Goal: Information Seeking & Learning: Learn about a topic

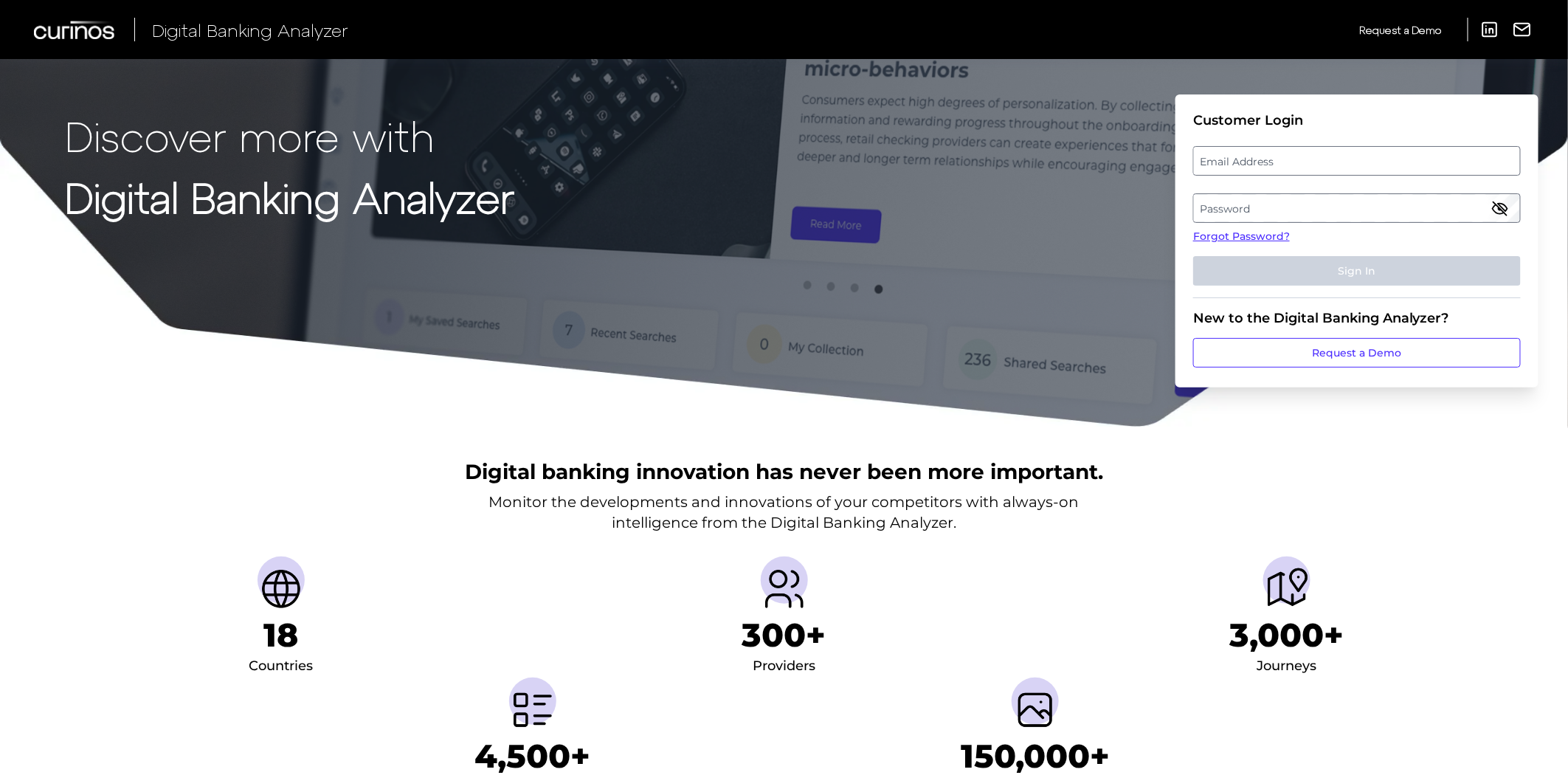
click at [1207, 161] on label "Email Address" at bounding box center [1357, 161] width 325 height 27
click at [1207, 161] on input "email" at bounding box center [1357, 160] width 327 height 29
type input "[PERSON_NAME][EMAIL_ADDRESS][PERSON_NAME][PERSON_NAME][DOMAIN_NAME]"
click at [1384, 197] on label "Password" at bounding box center [1357, 208] width 325 height 27
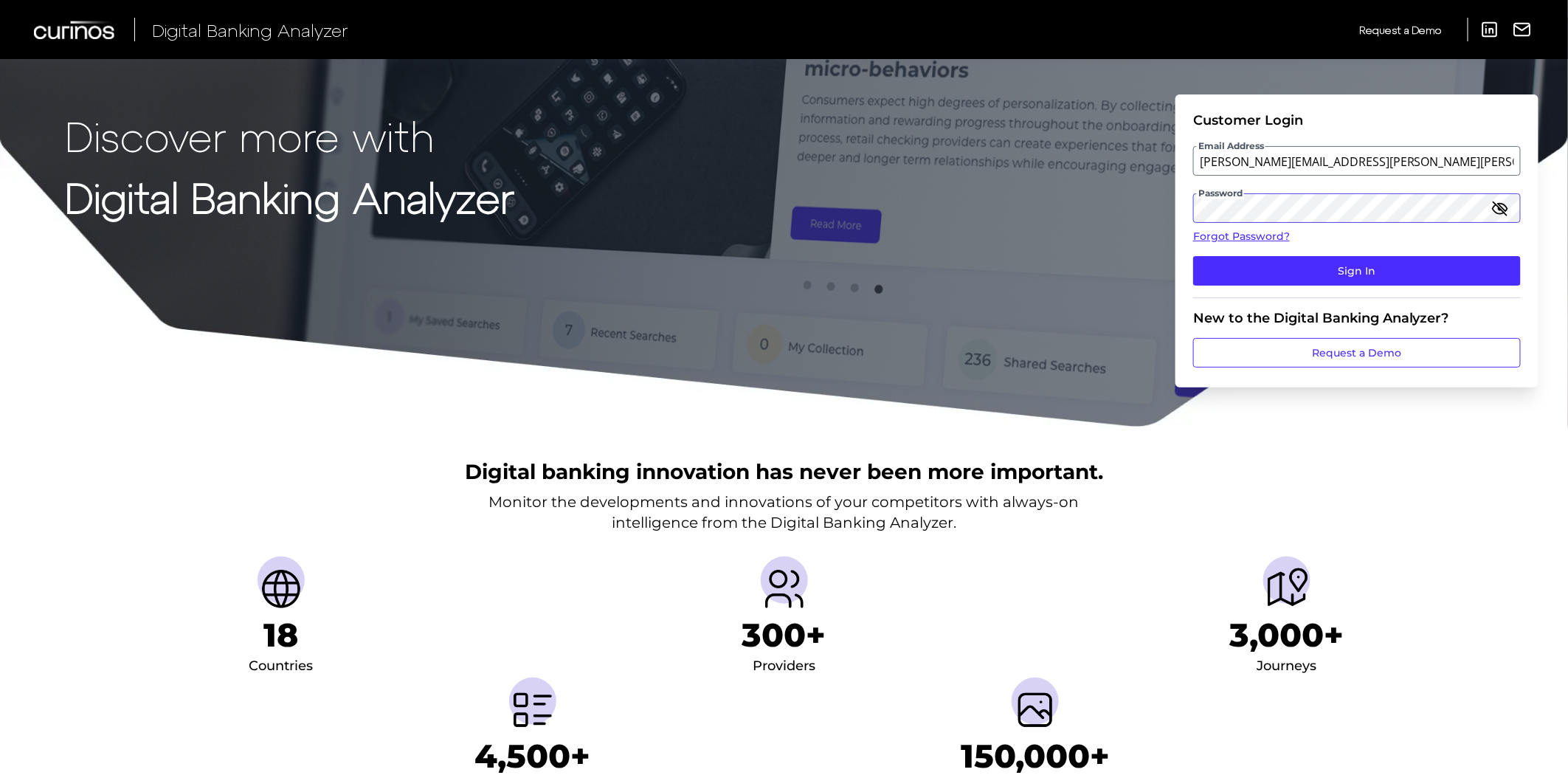
click at [1193, 256] on button "Sign In" at bounding box center [1357, 270] width 327 height 29
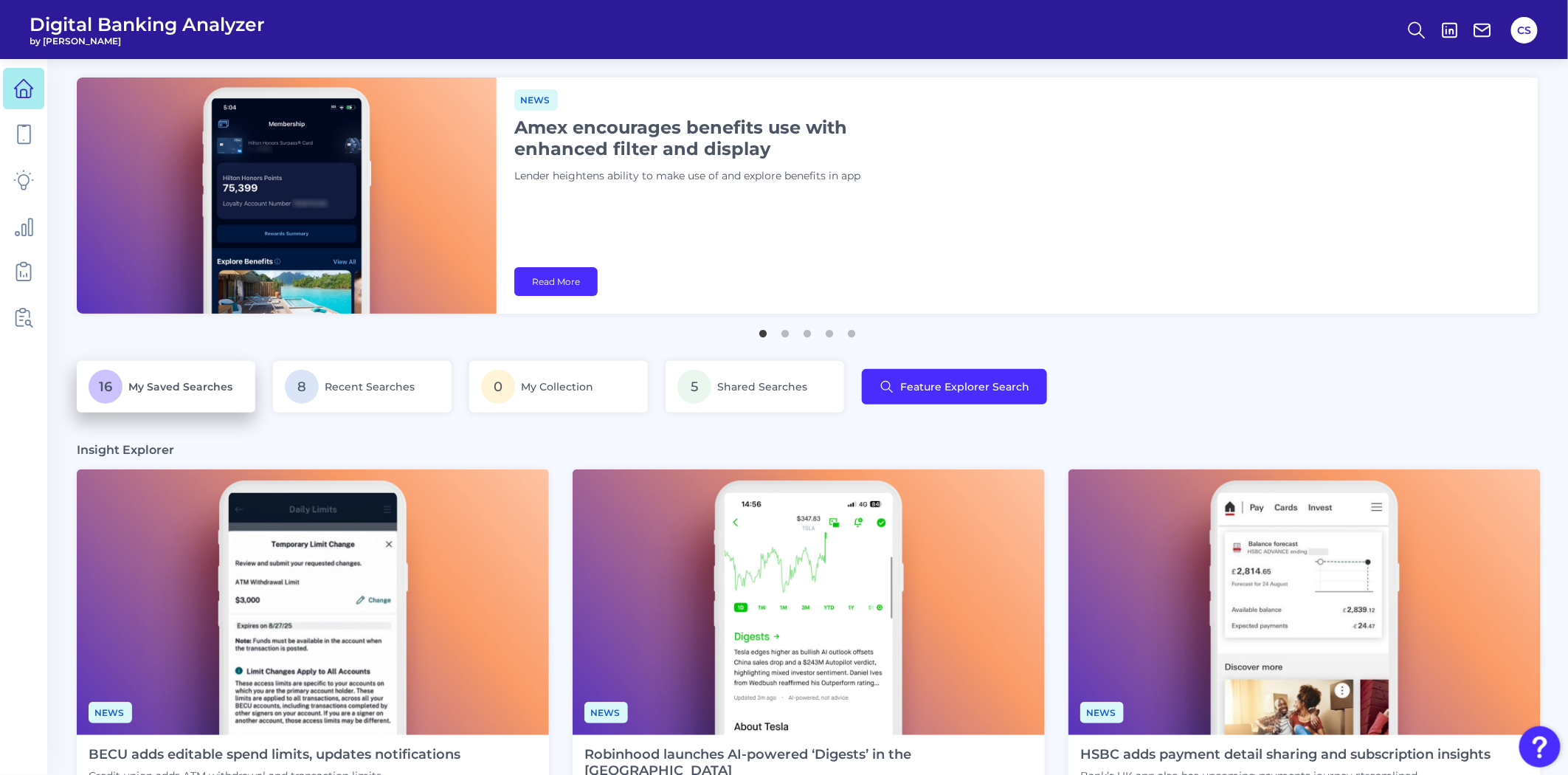
click at [194, 382] on span "My Saved Searches" at bounding box center [181, 387] width 104 height 13
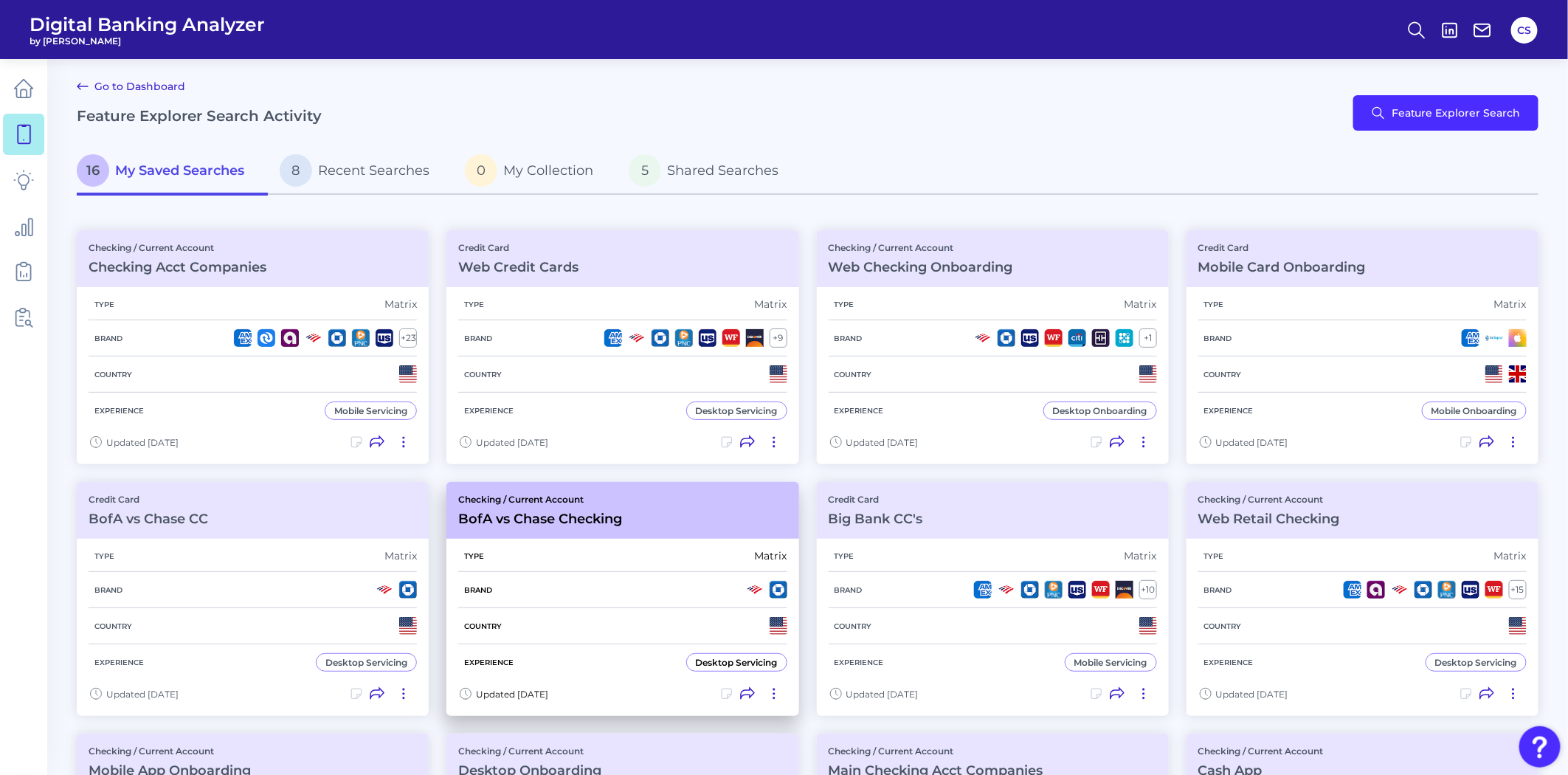
scroll to position [82, 0]
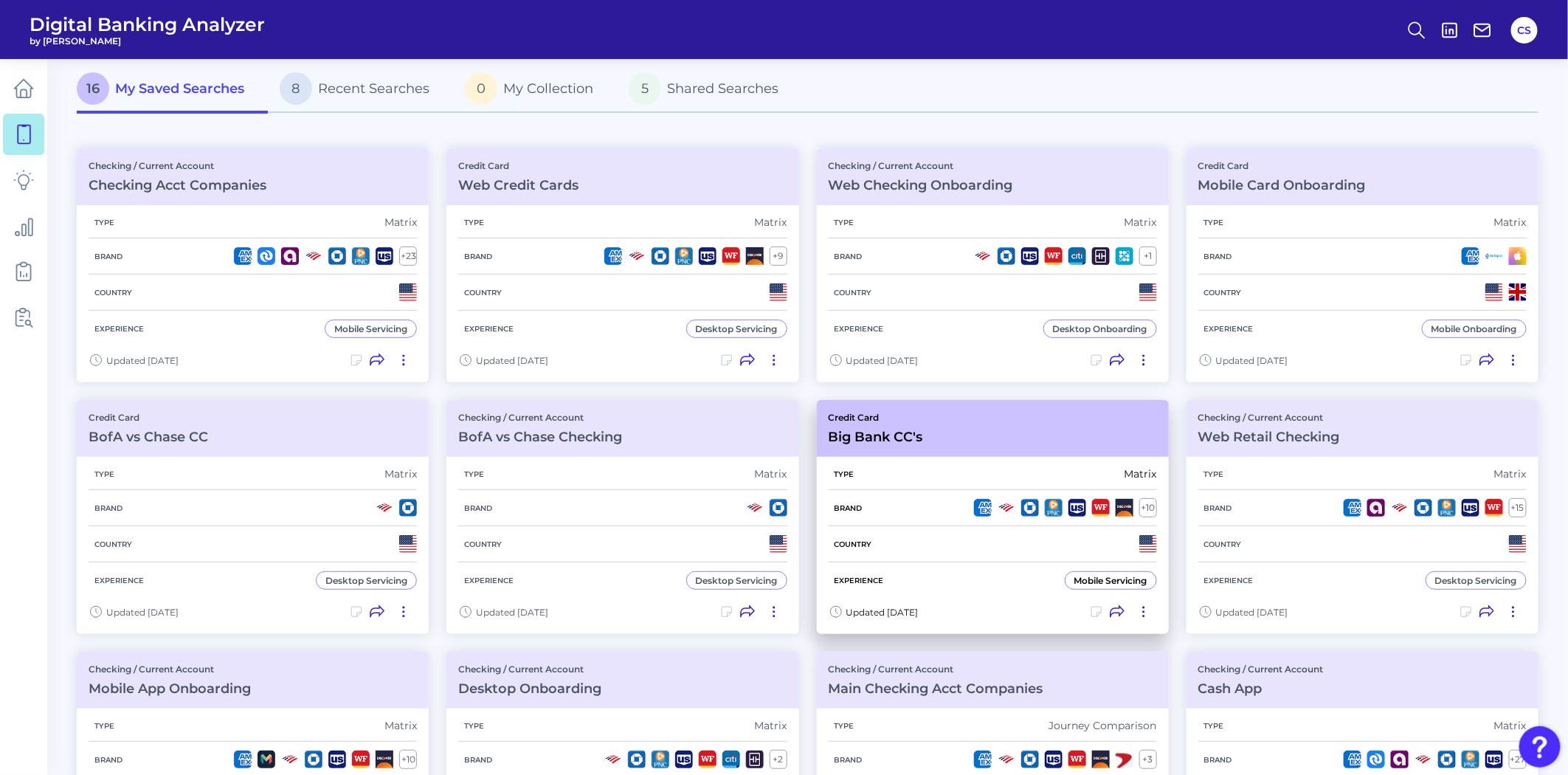
click at [1014, 459] on div "Type Matrix" at bounding box center [993, 474] width 328 height 32
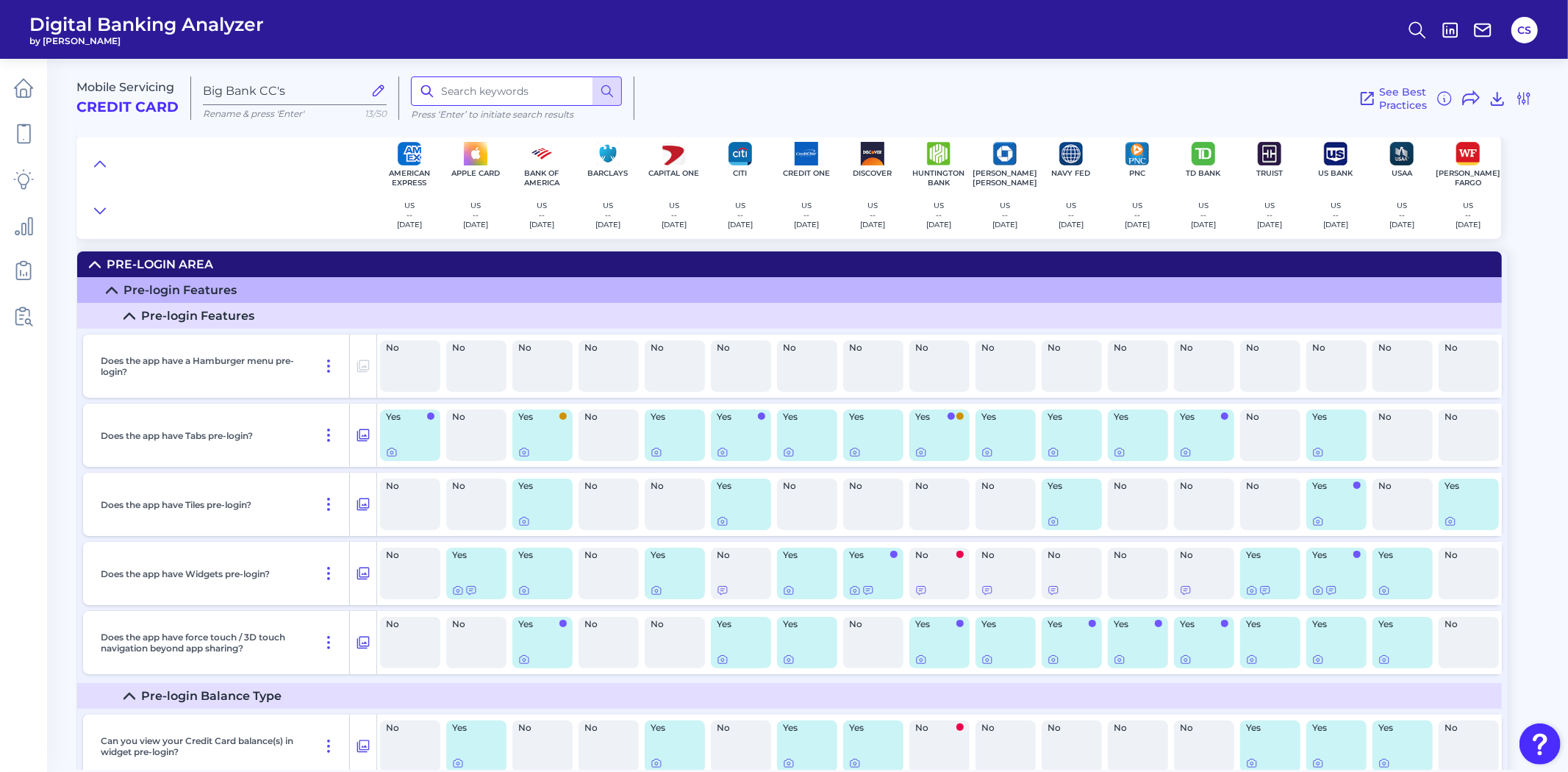
click at [451, 86] on input at bounding box center [517, 90] width 211 height 29
type input "credit score"
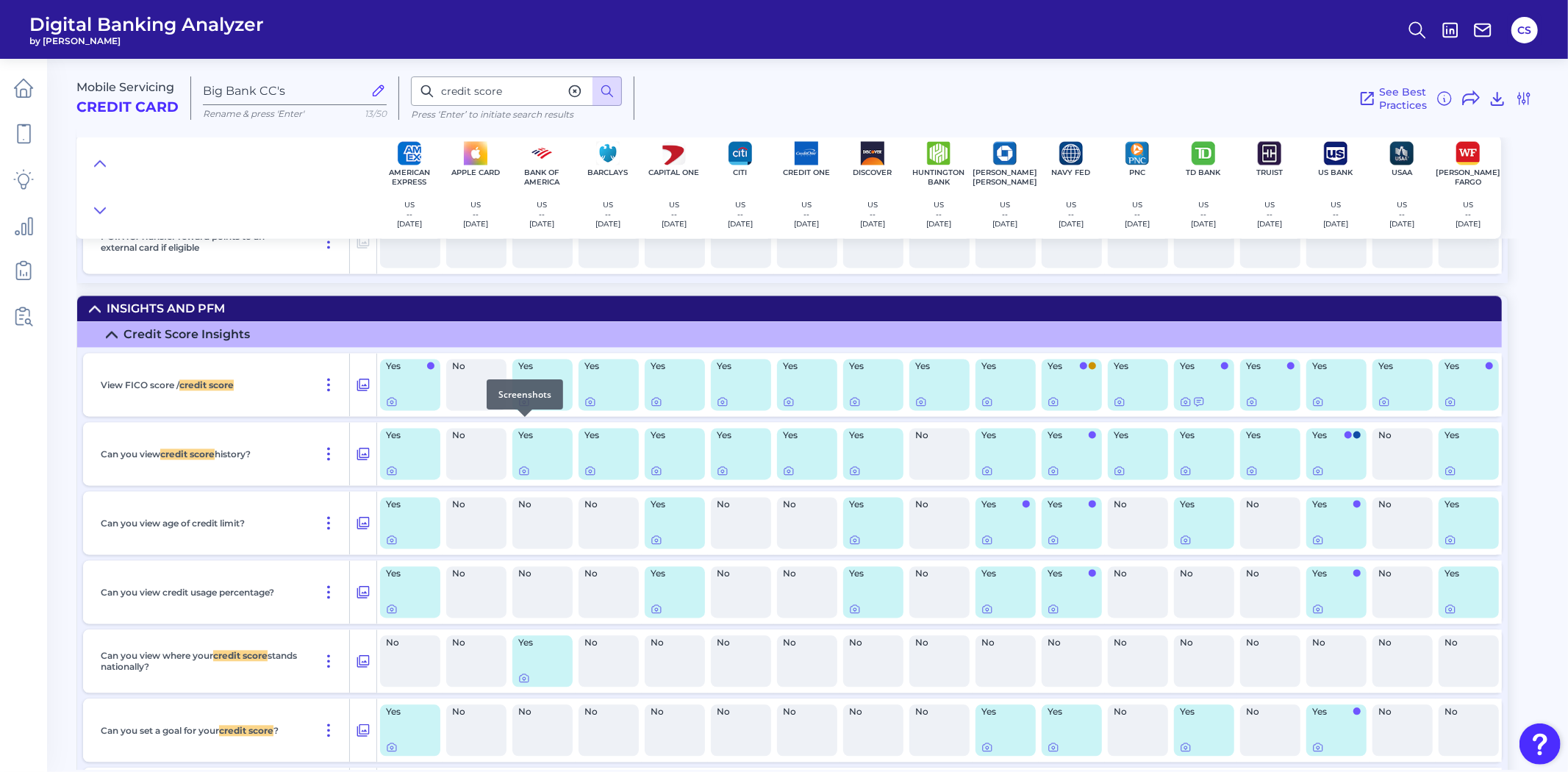
click at [521, 408] on icon at bounding box center [524, 402] width 12 height 12
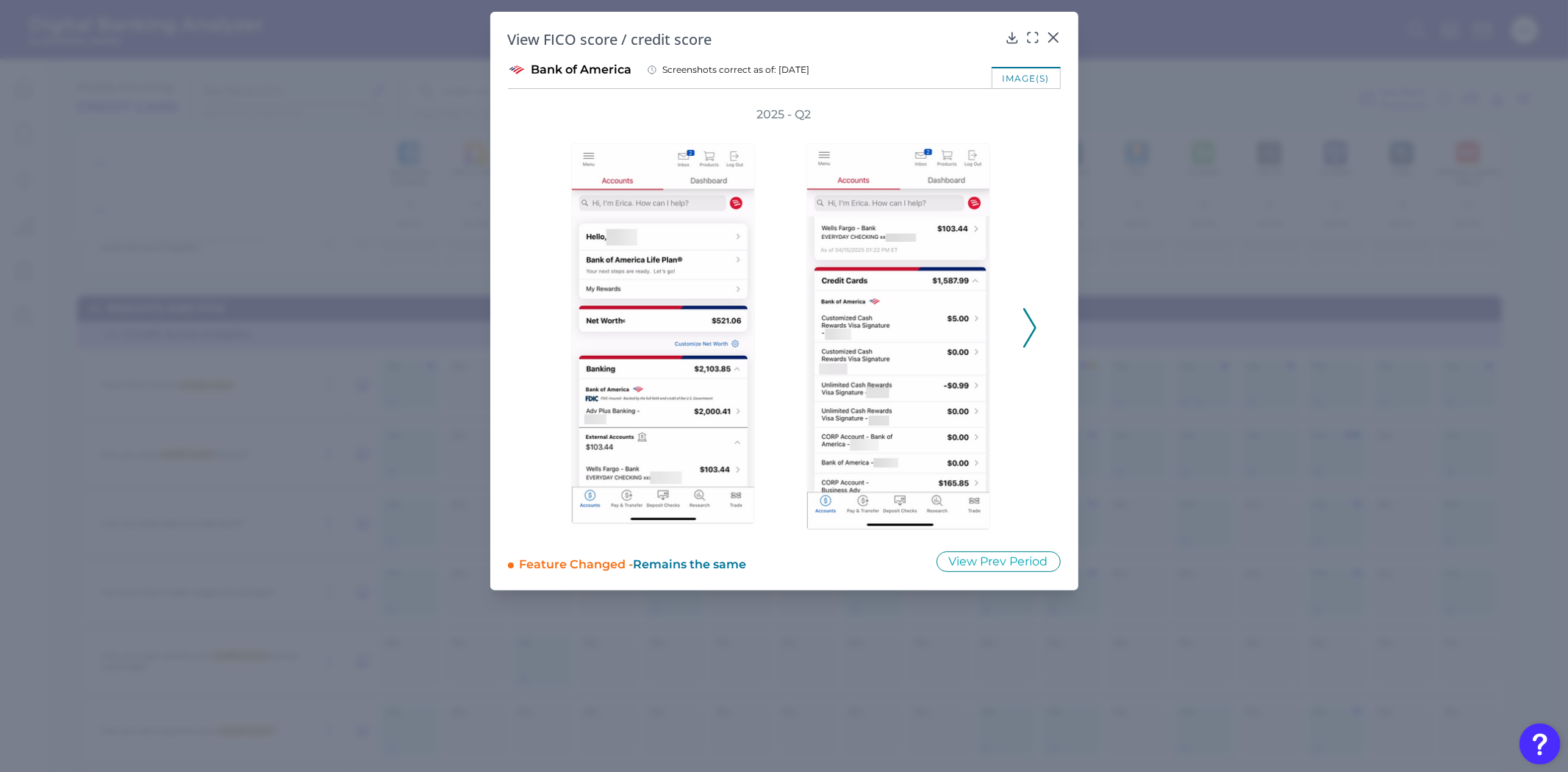
click at [1032, 325] on icon at bounding box center [1030, 328] width 13 height 39
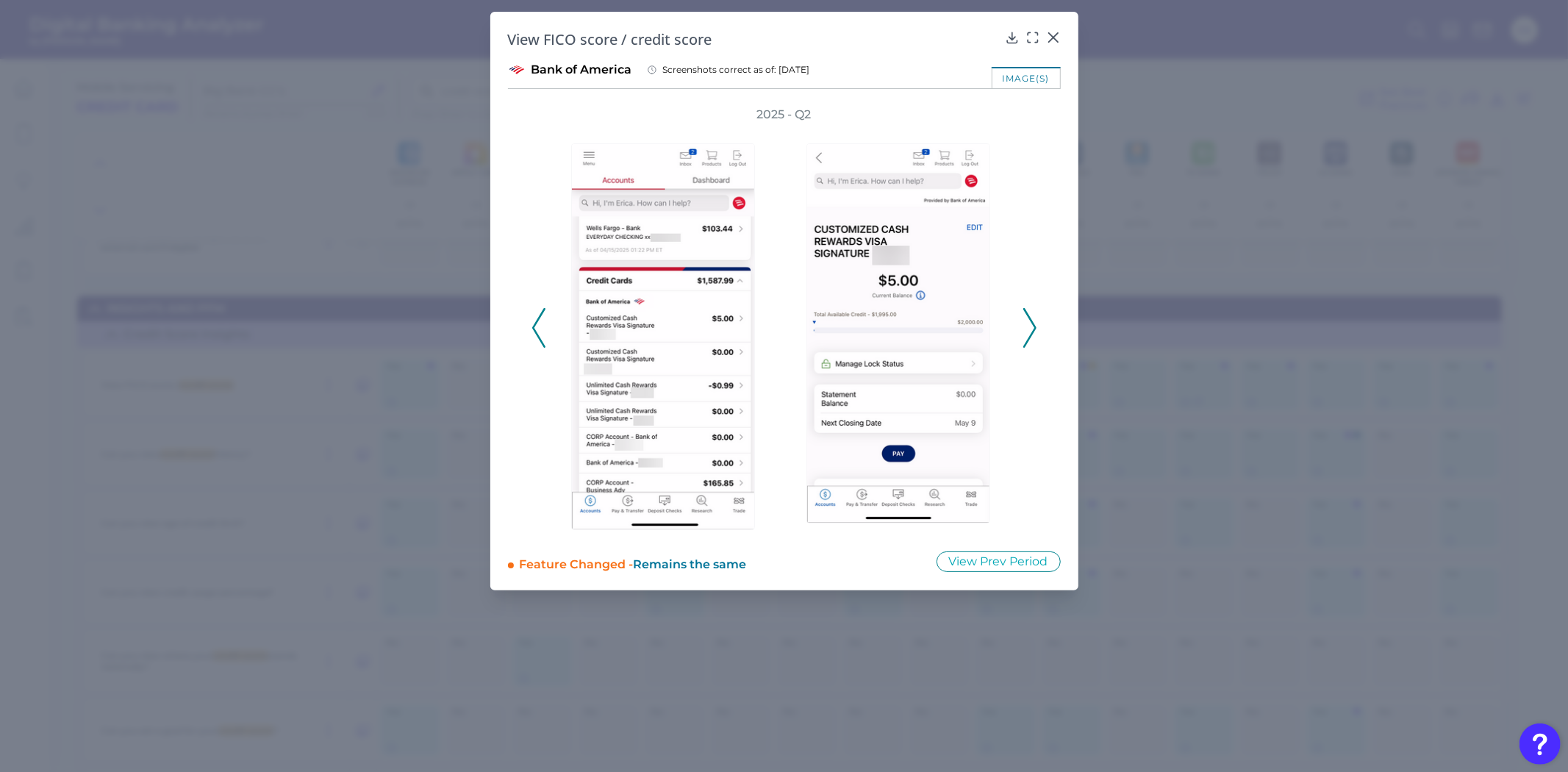
click at [1032, 325] on icon at bounding box center [1030, 328] width 13 height 39
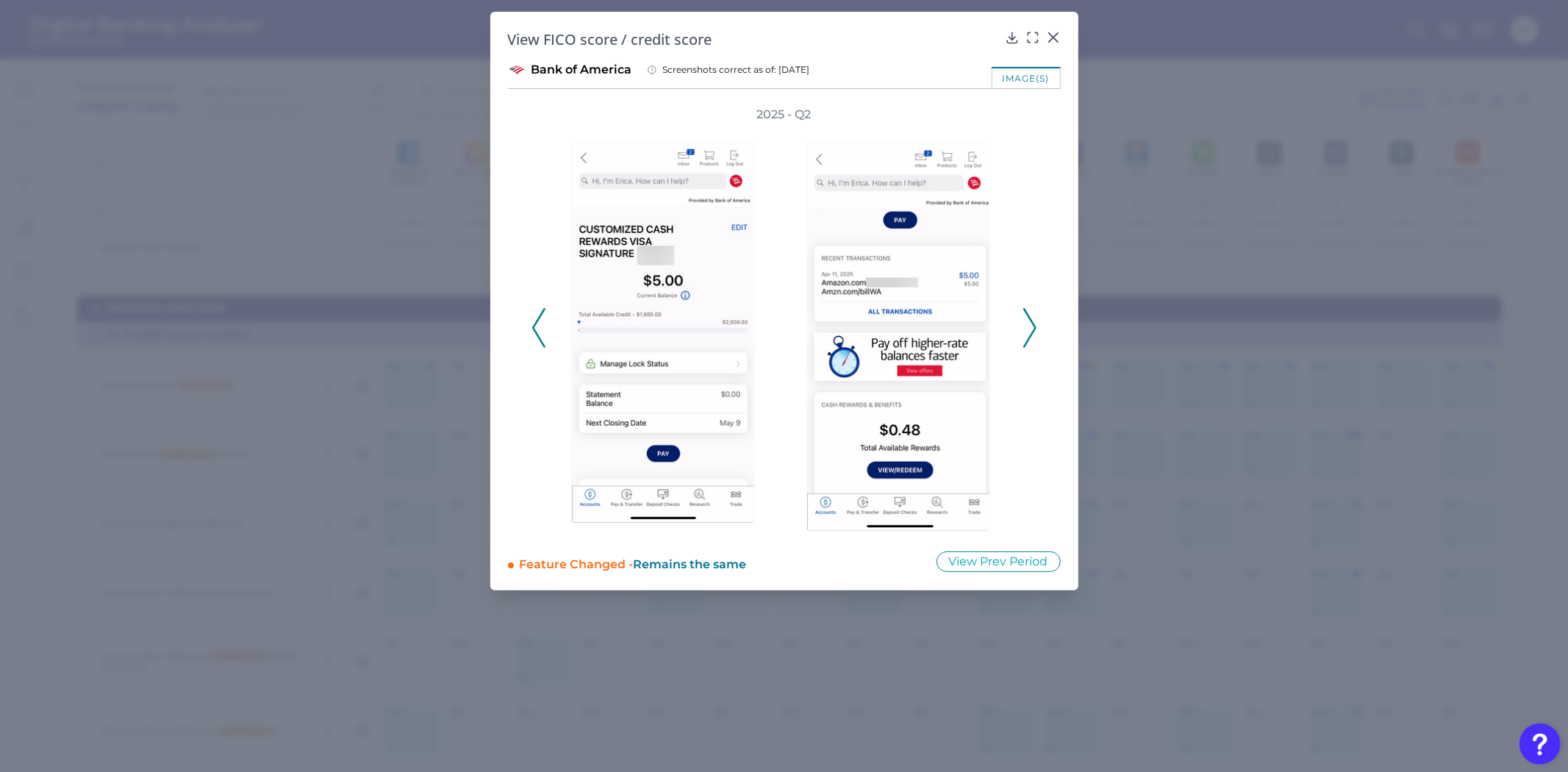
click at [1032, 325] on icon at bounding box center [1030, 328] width 13 height 39
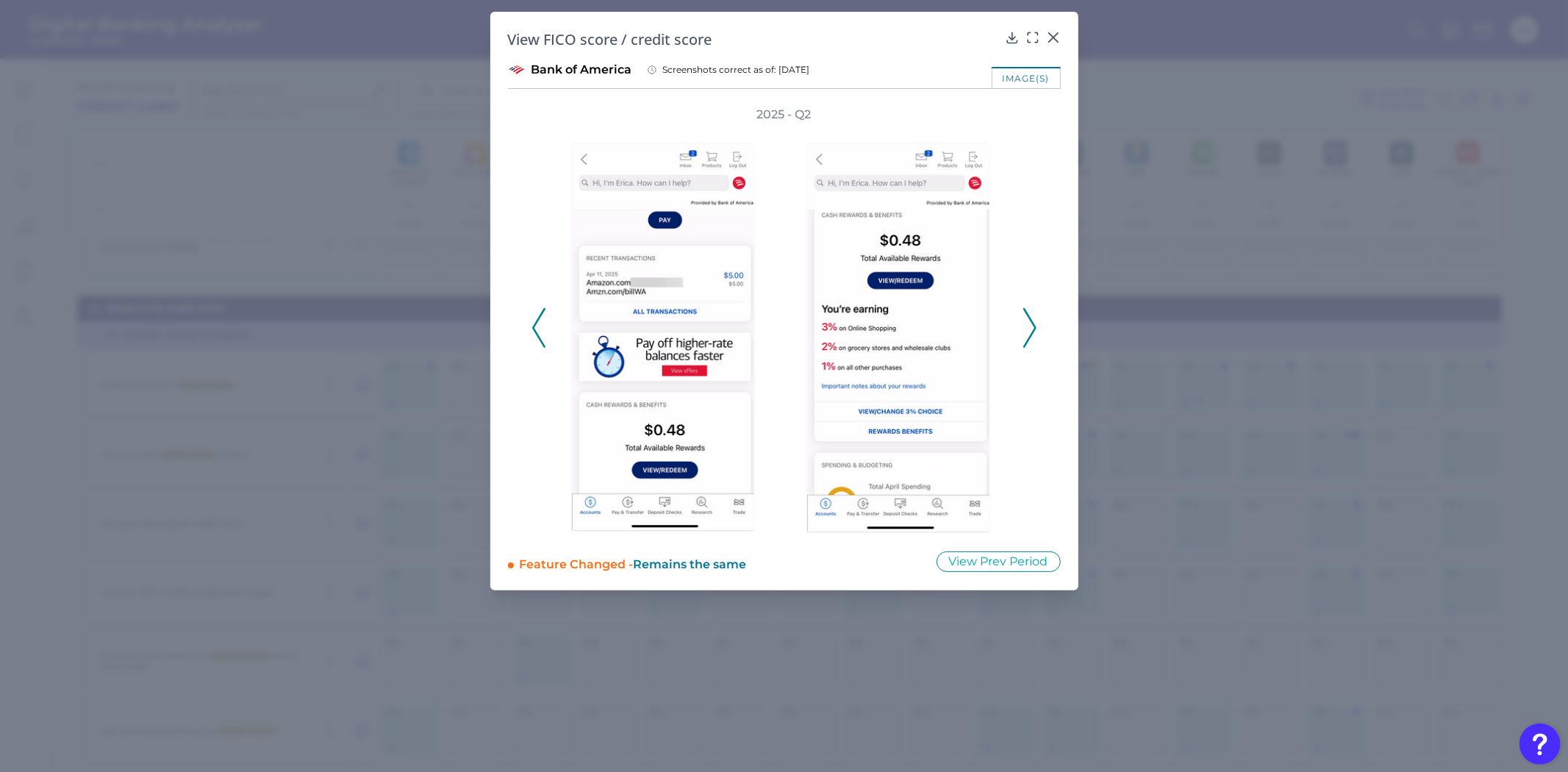
click at [1032, 325] on icon at bounding box center [1030, 328] width 13 height 39
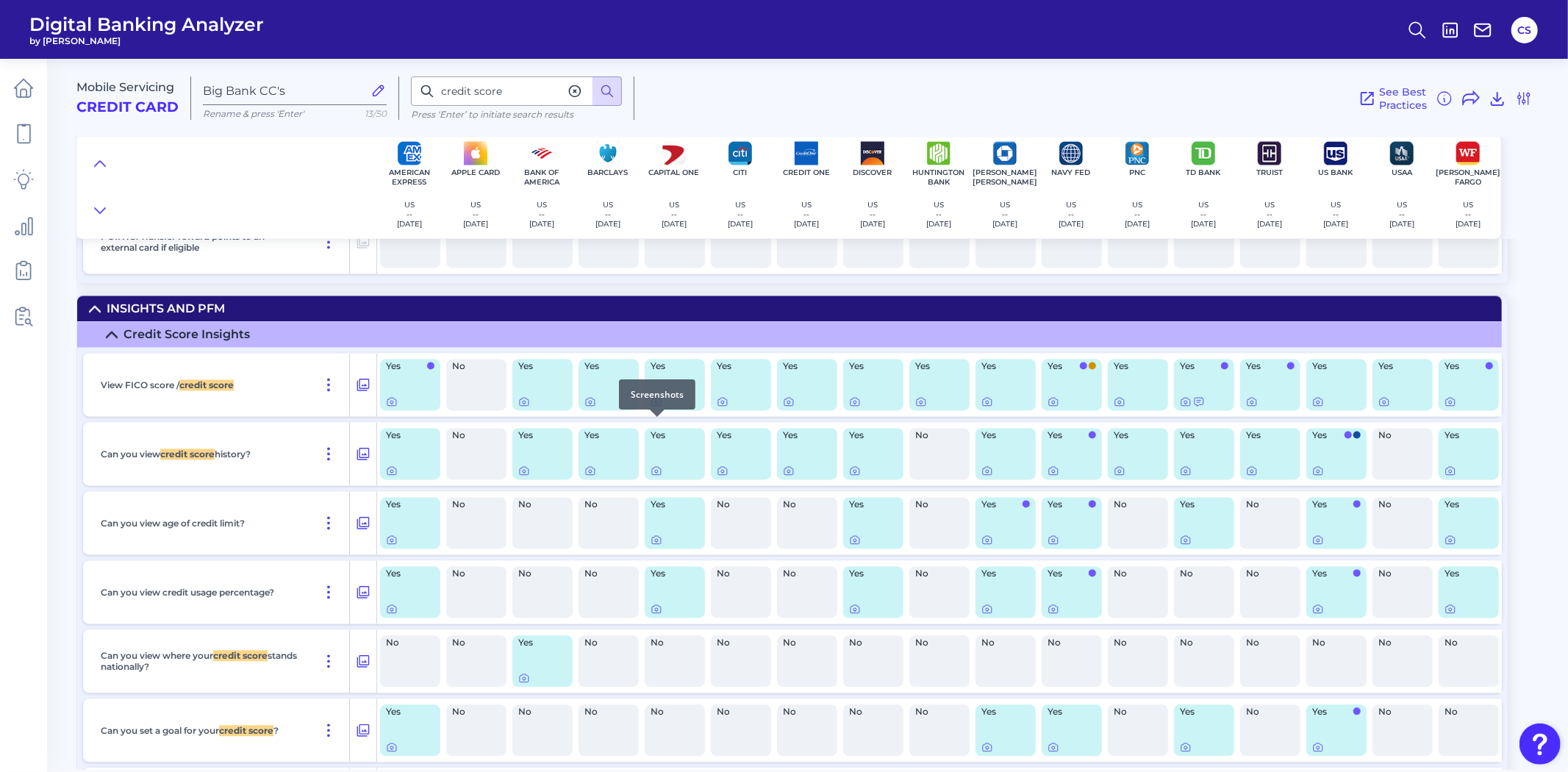
click at [660, 408] on icon at bounding box center [656, 402] width 12 height 12
click at [727, 423] on body "Digital Banking Analyzer by Curinos CS Mobile Servicing Credit Card Big Bank CC…" at bounding box center [784, 386] width 1568 height 772
click at [730, 408] on div at bounding box center [742, 402] width 49 height 12
click at [724, 408] on icon at bounding box center [723, 402] width 12 height 12
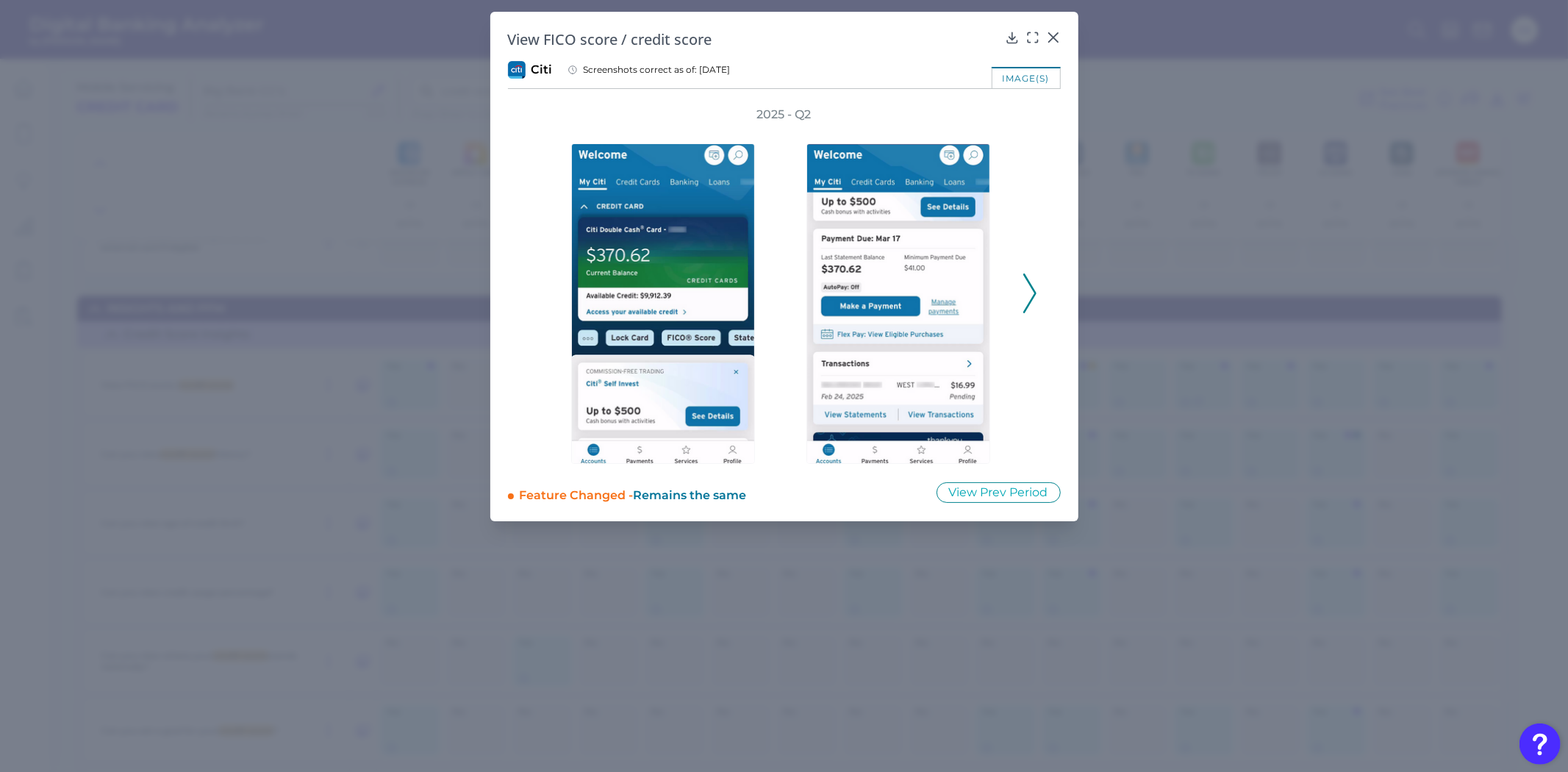
click at [1025, 297] on icon at bounding box center [1030, 293] width 13 height 39
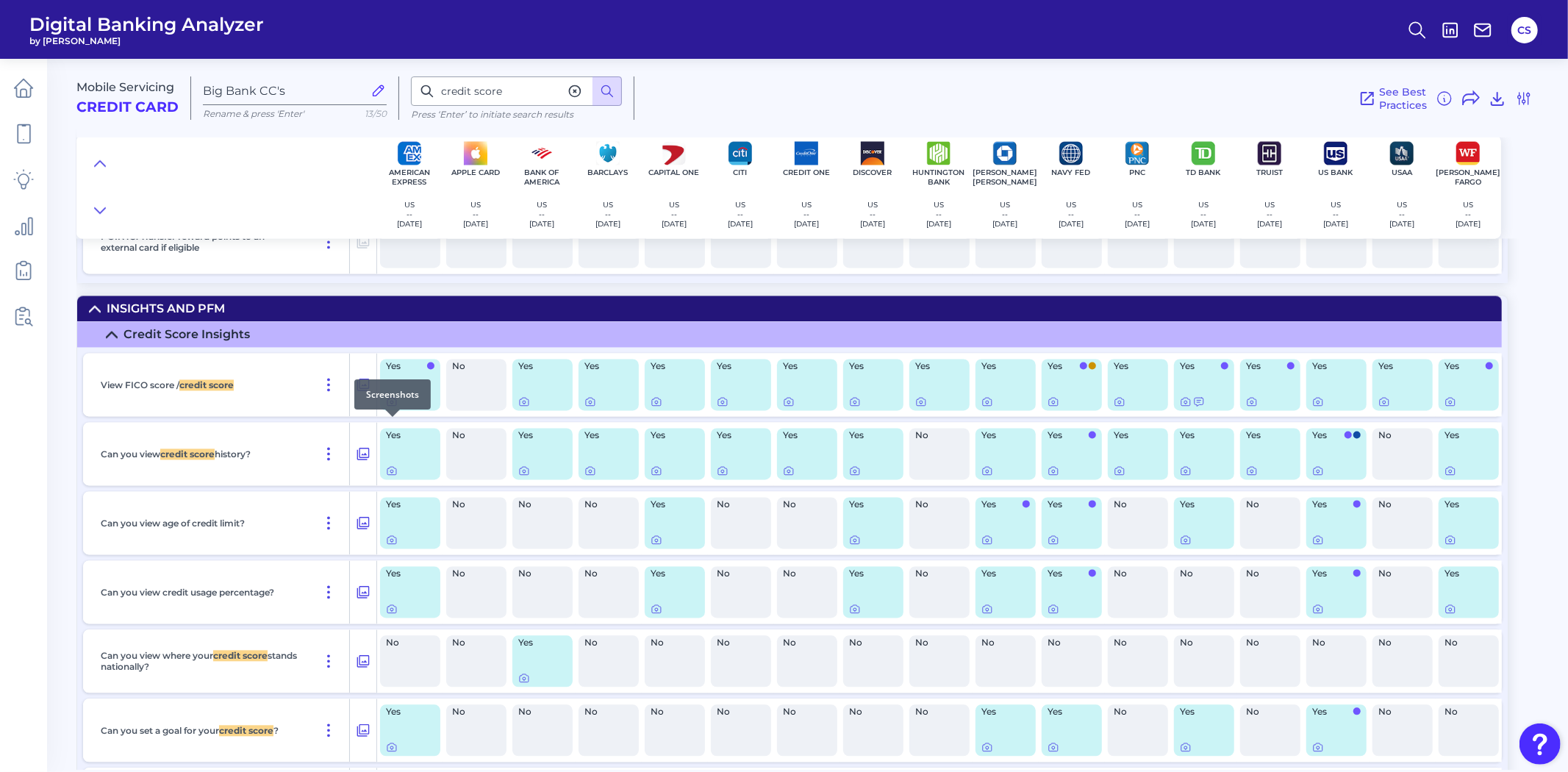
click at [397, 408] on icon at bounding box center [392, 402] width 12 height 12
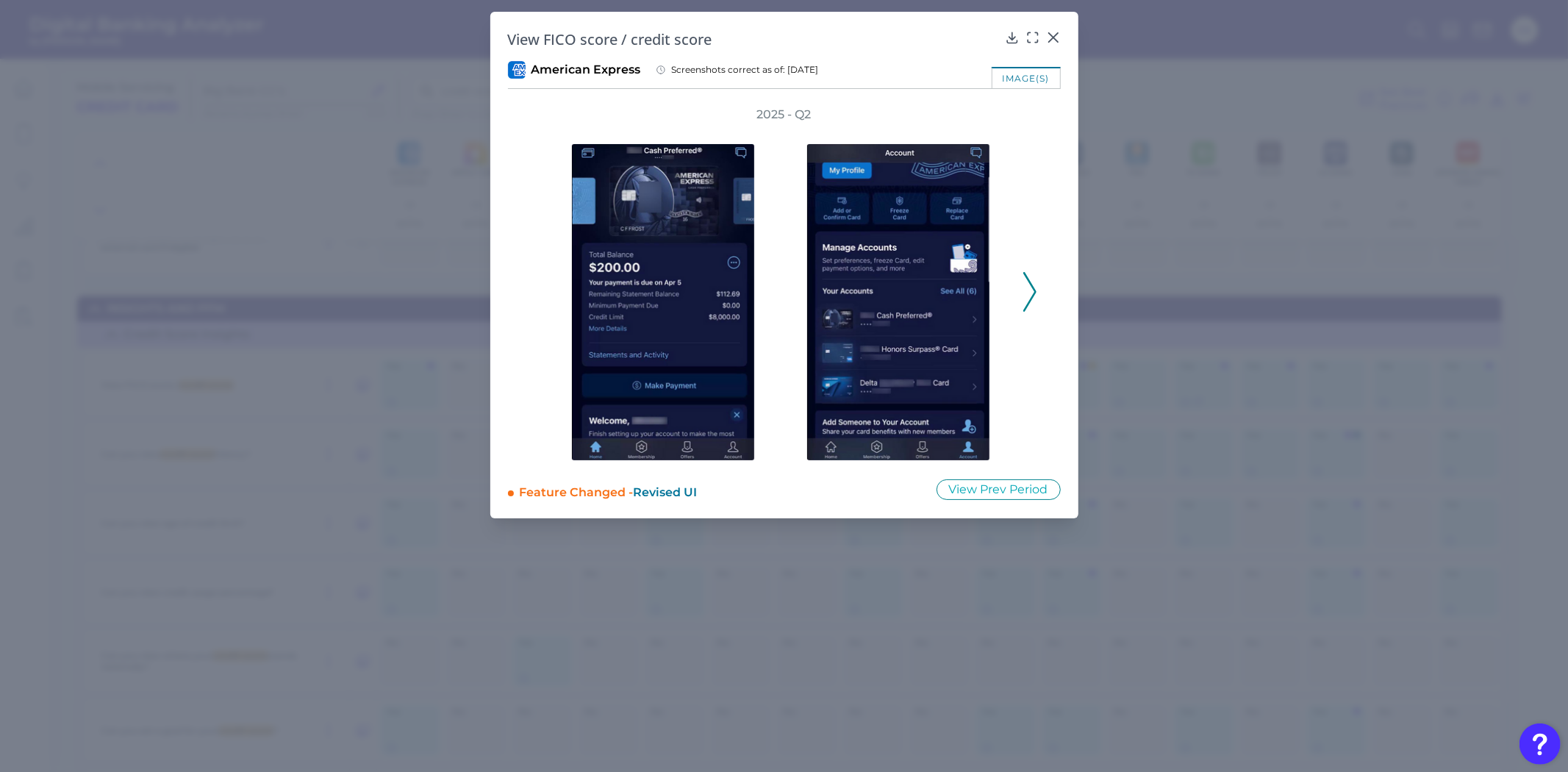
click at [1032, 285] on polyline at bounding box center [1029, 292] width 11 height 38
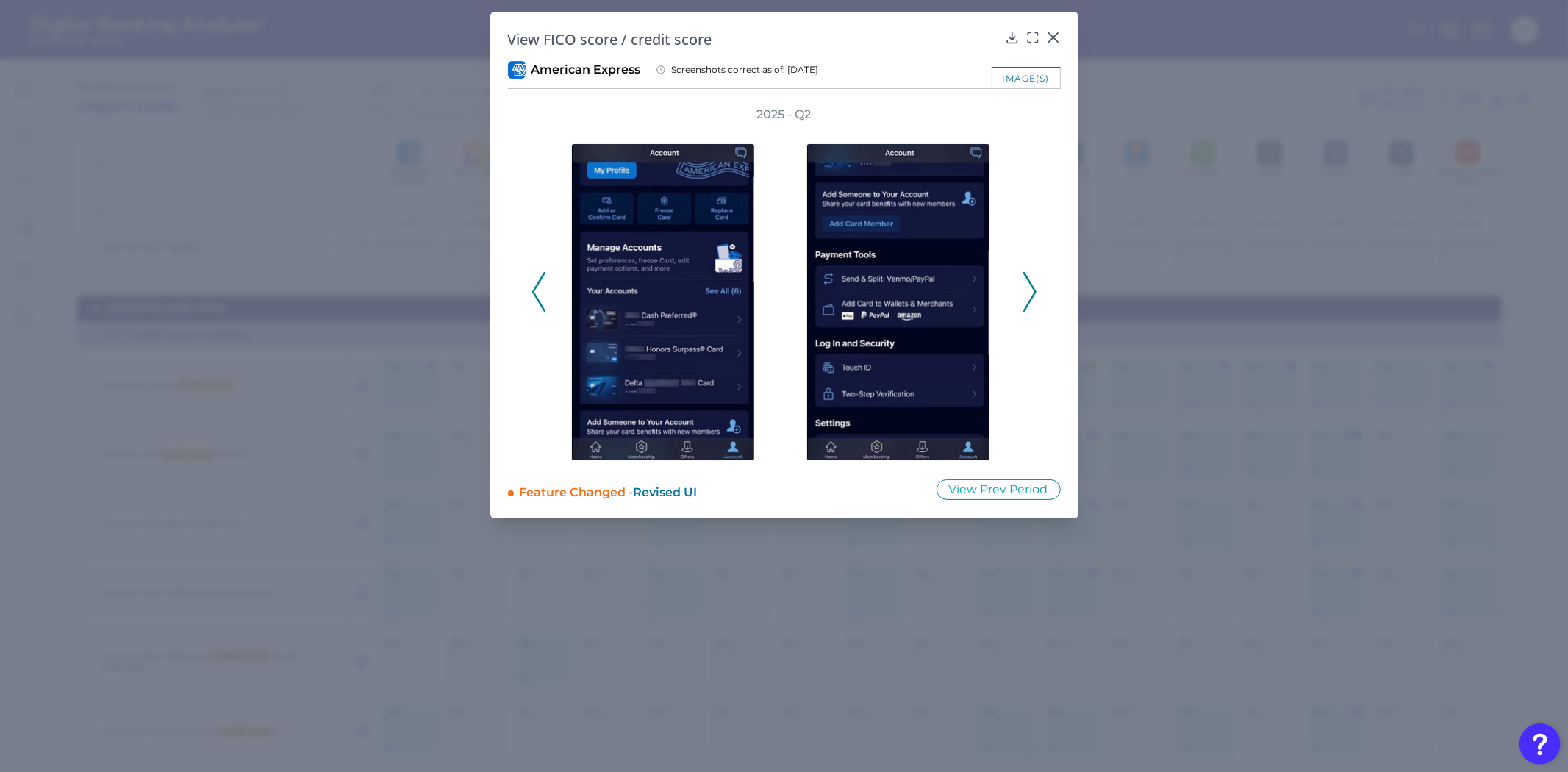
click at [1032, 289] on icon at bounding box center [1030, 292] width 13 height 39
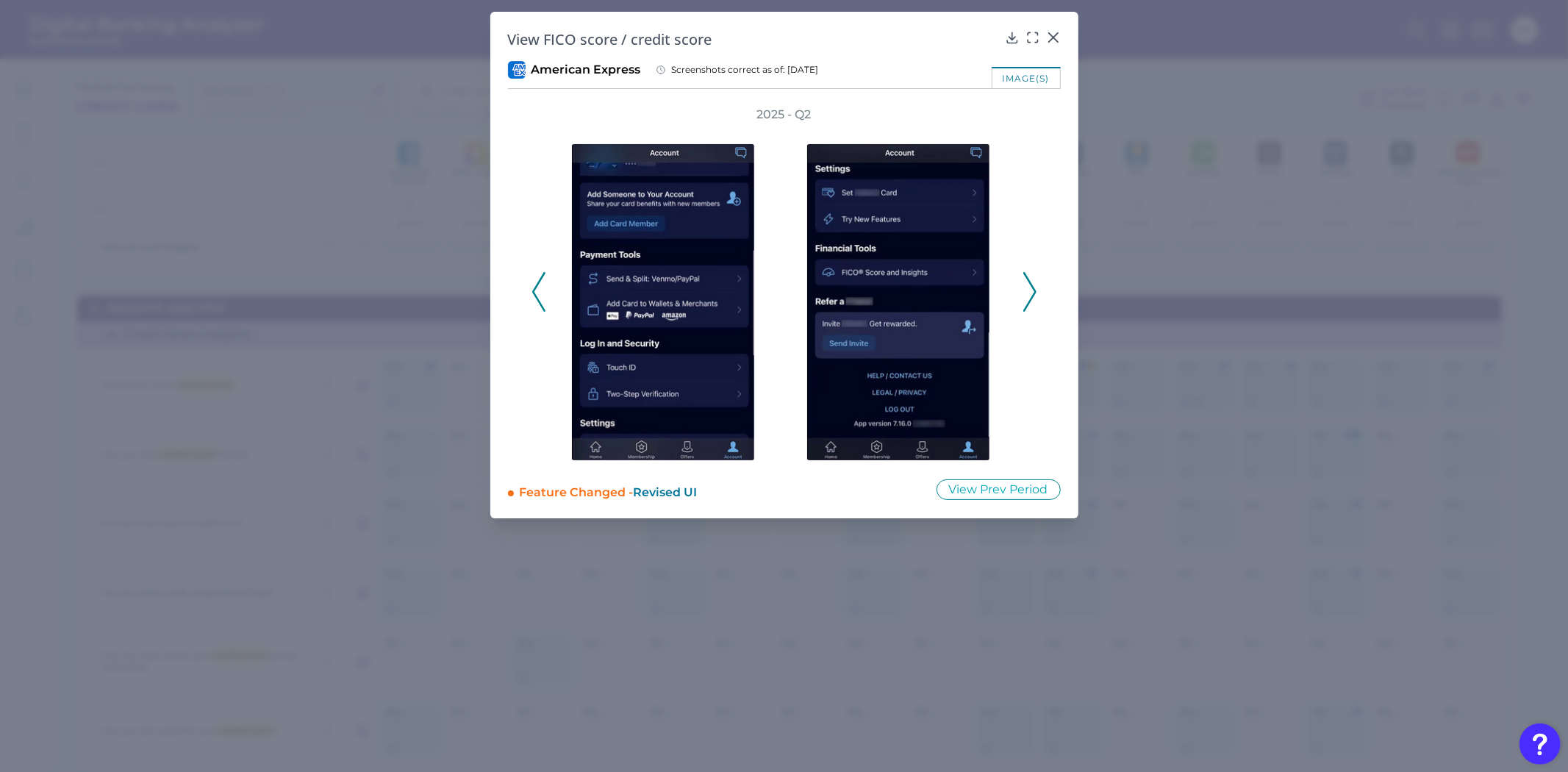
click at [1029, 294] on icon at bounding box center [1030, 292] width 13 height 39
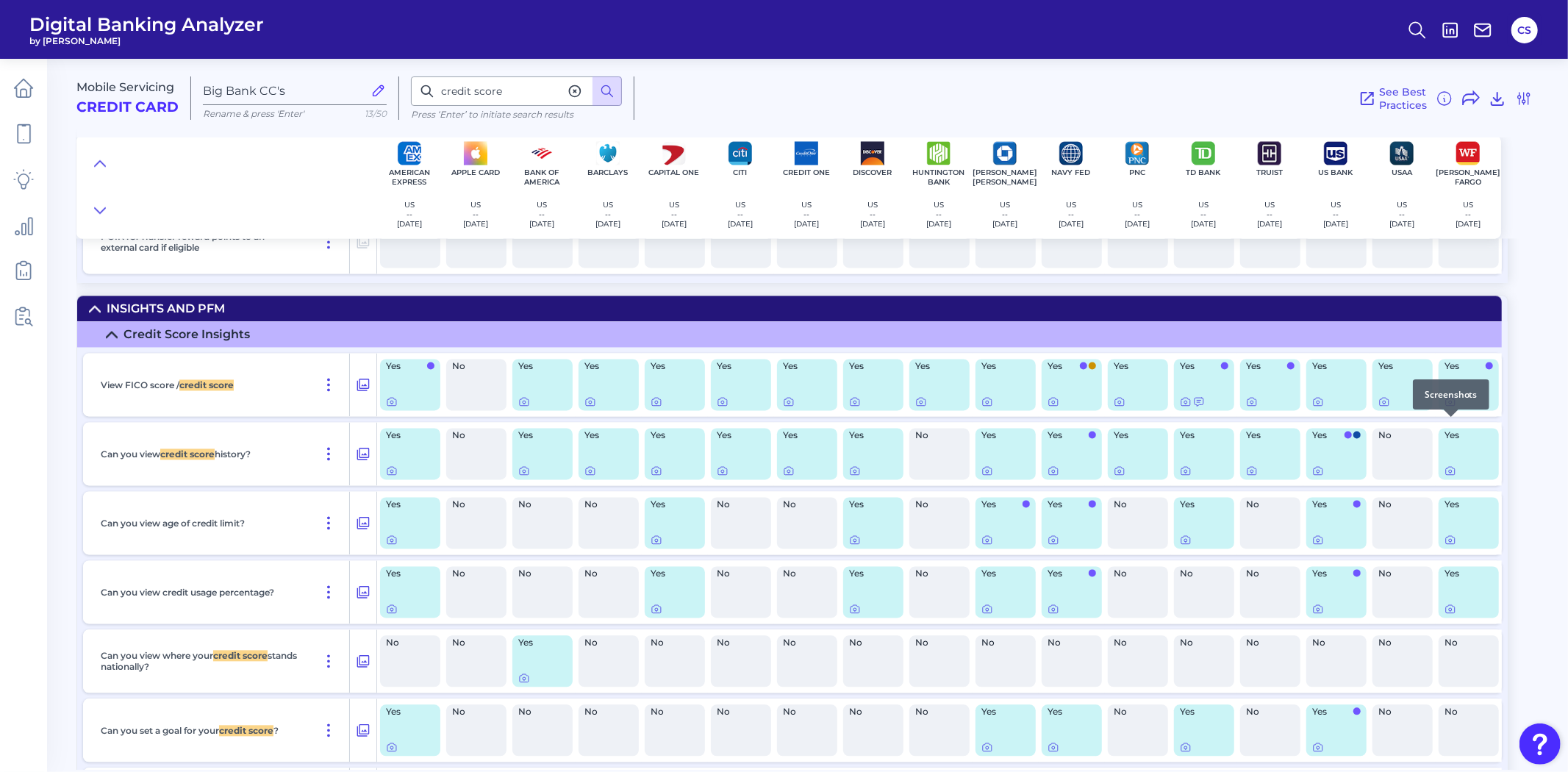
click at [1449, 421] on div at bounding box center [1451, 417] width 15 height 15
click at [1448, 408] on icon at bounding box center [1450, 402] width 12 height 12
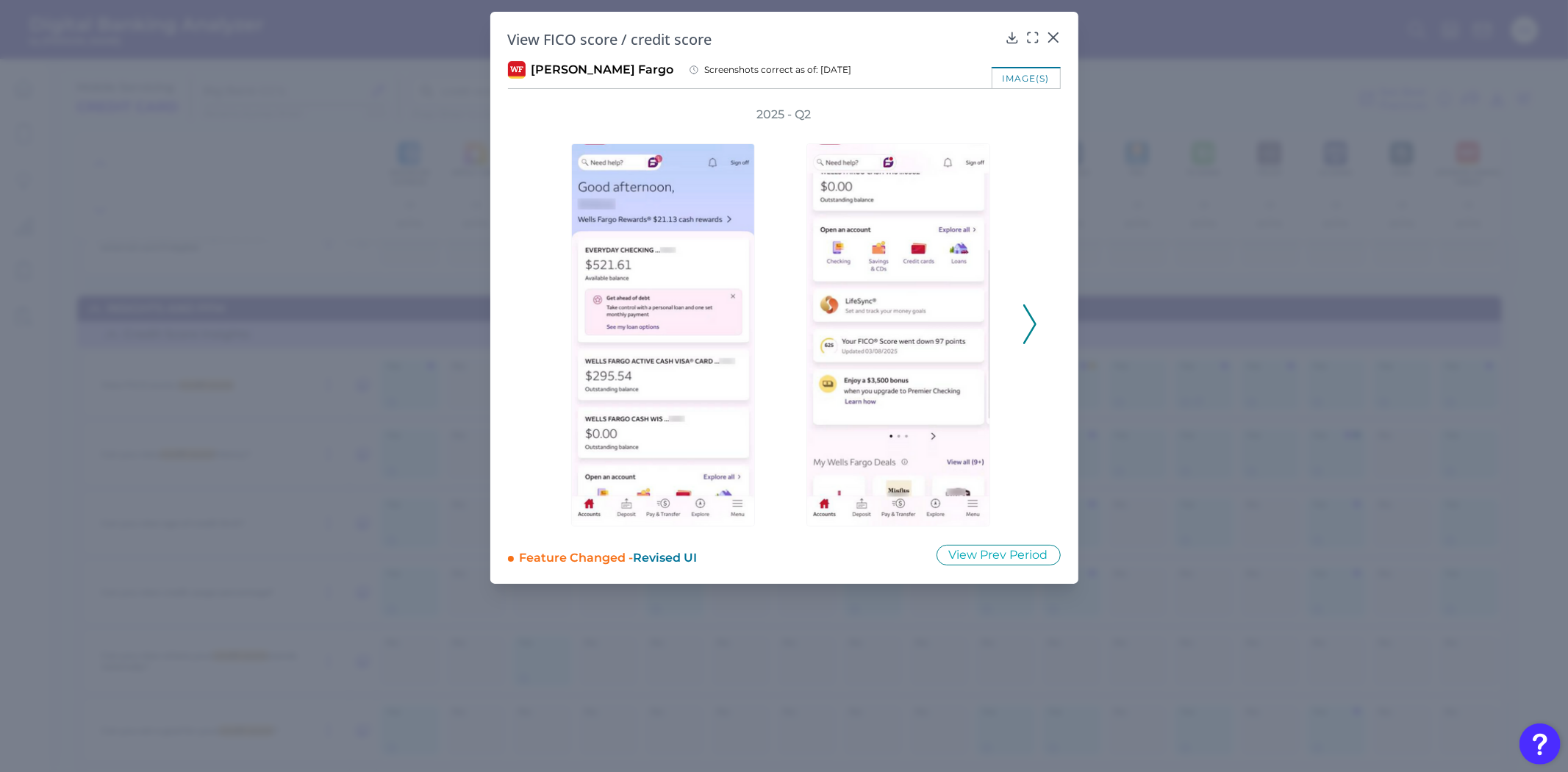
click at [1026, 320] on icon at bounding box center [1030, 324] width 13 height 39
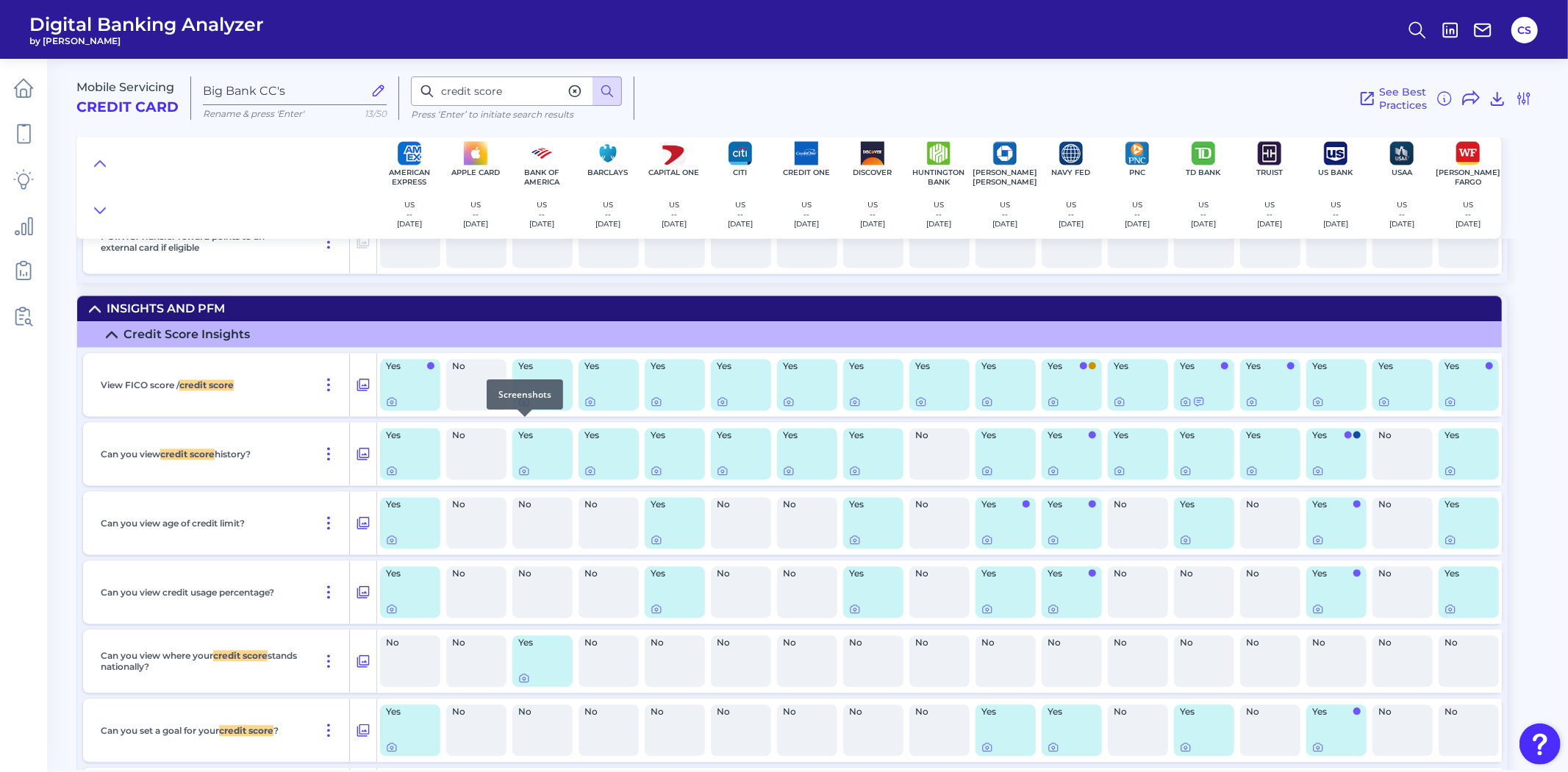
click at [518, 408] on icon at bounding box center [524, 402] width 12 height 12
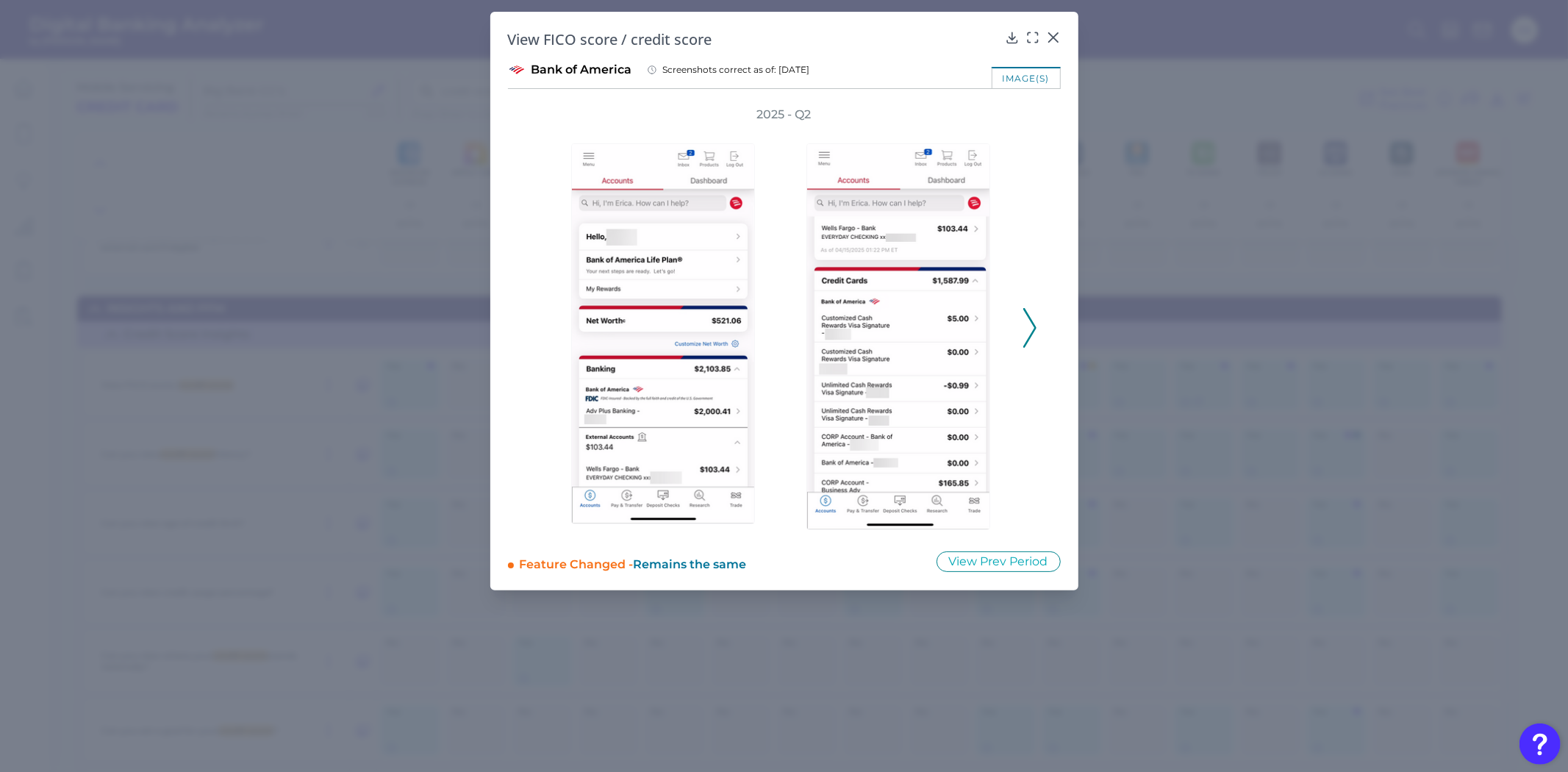
click at [1020, 316] on div "2025 - Q2" at bounding box center [784, 320] width 506 height 426
click at [1028, 325] on icon at bounding box center [1030, 328] width 13 height 39
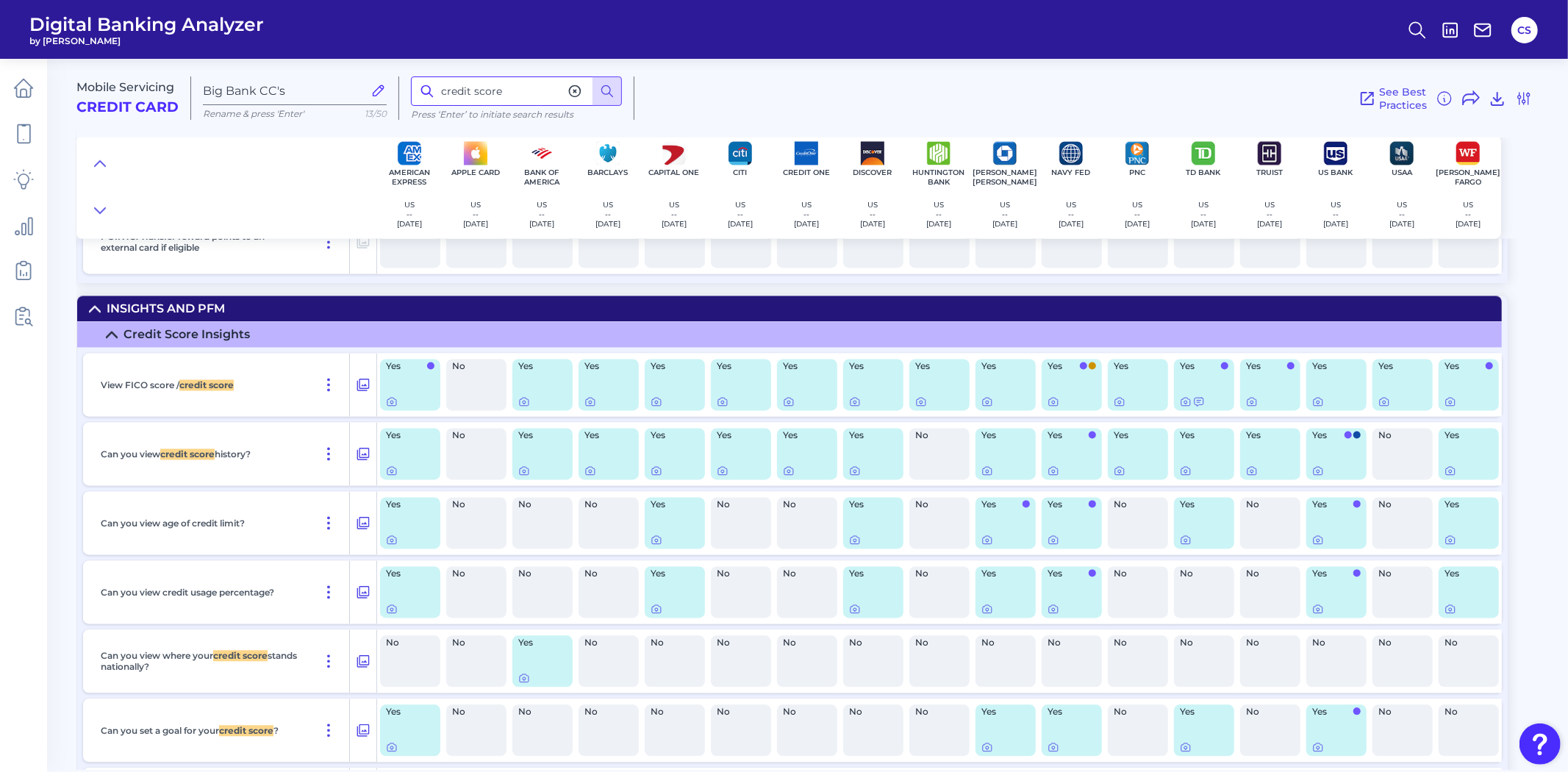
click at [496, 86] on input "credit score" at bounding box center [517, 90] width 211 height 29
type input "shortcut"
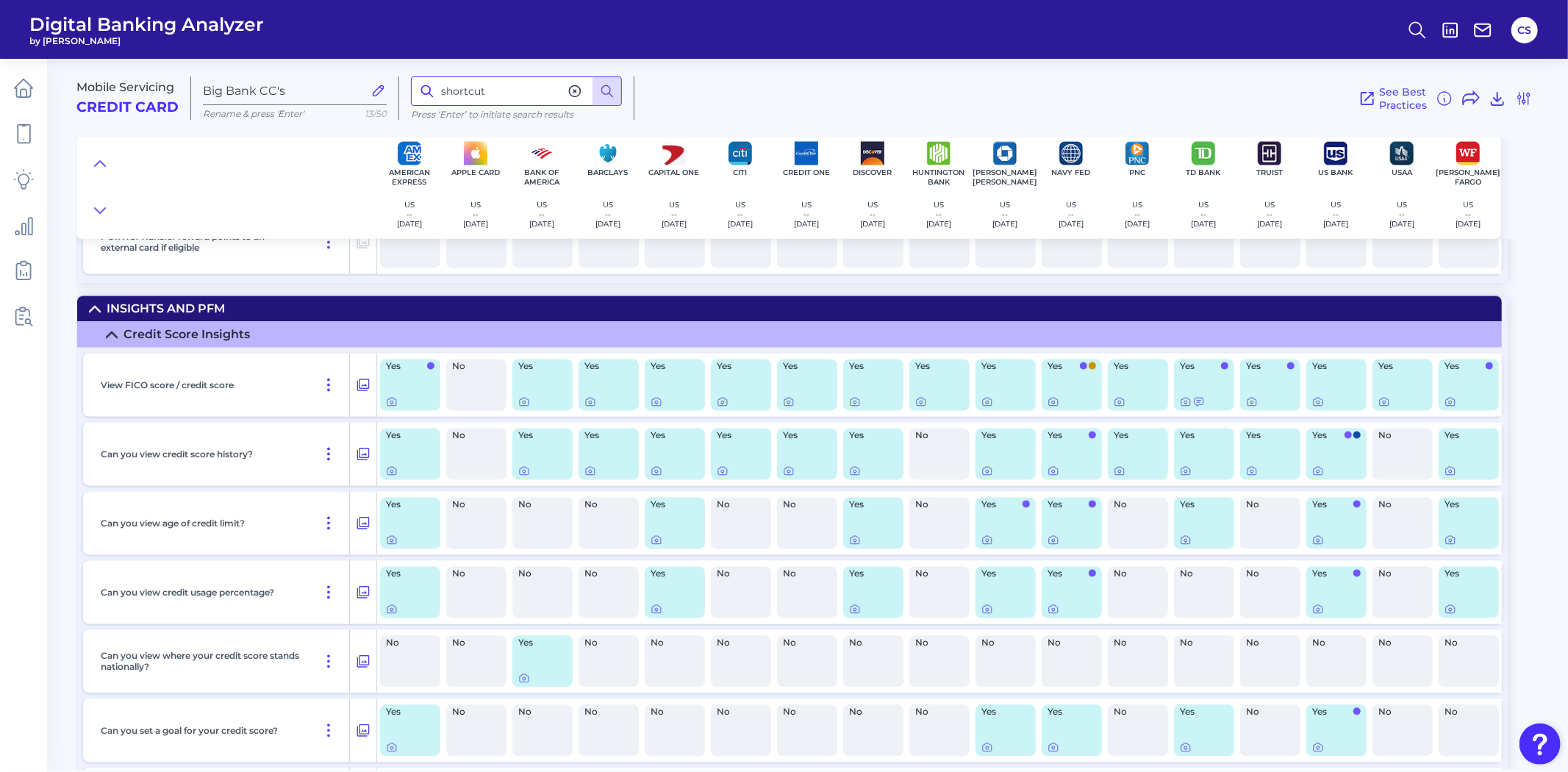
scroll to position [12703, 0]
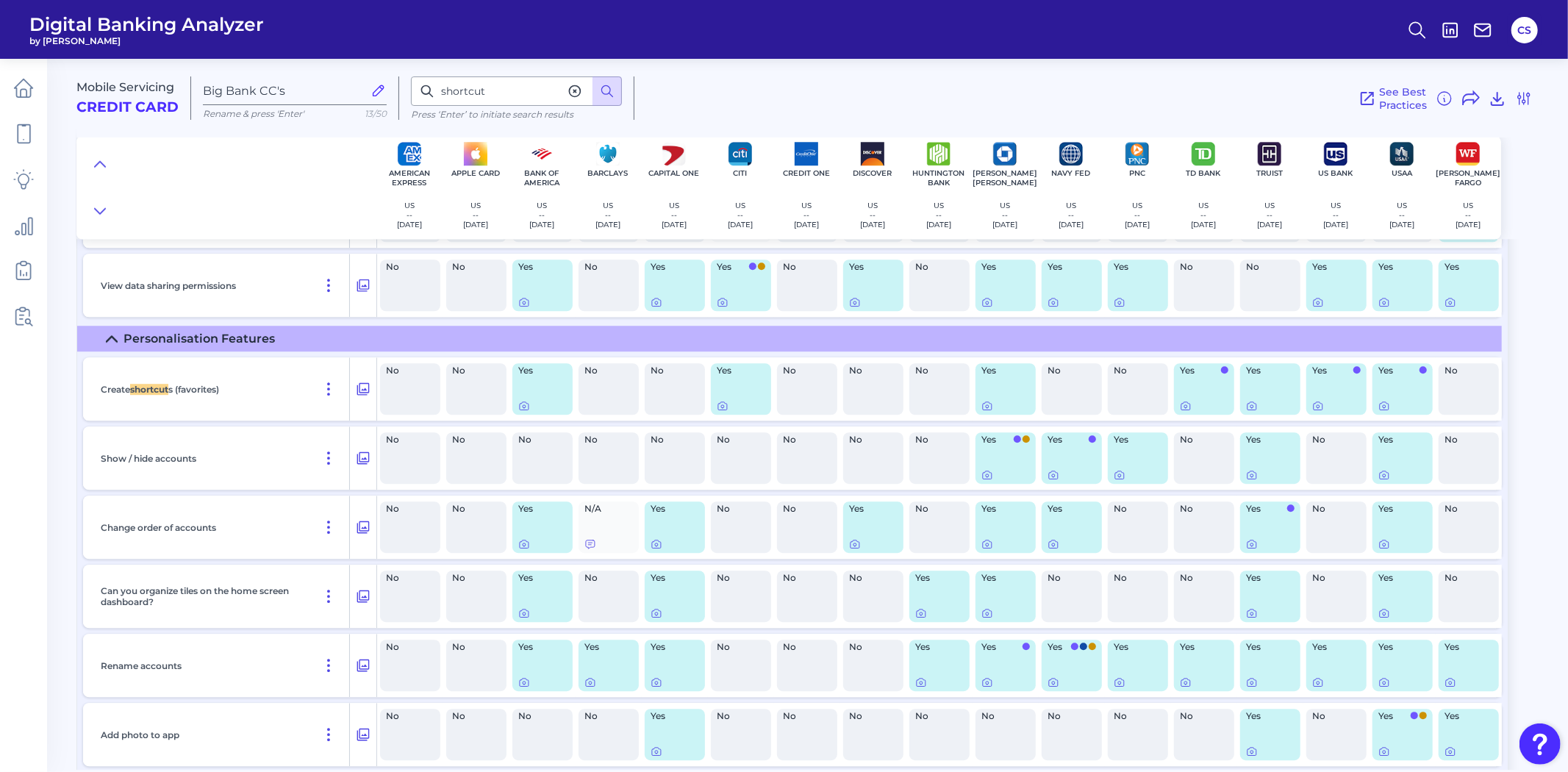
click at [532, 412] on div at bounding box center [543, 406] width 49 height 12
click at [526, 412] on icon at bounding box center [524, 406] width 12 height 12
